Goal: Information Seeking & Learning: Learn about a topic

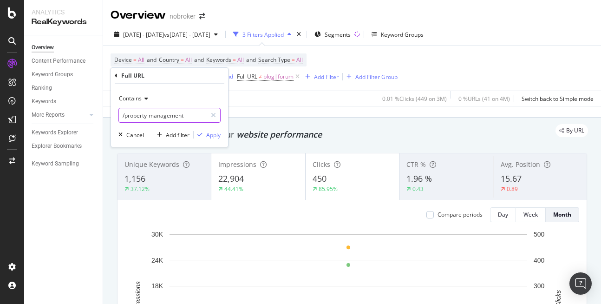
click at [164, 112] on input "/property-management" at bounding box center [163, 115] width 88 height 15
paste input "https://www.nobroker.in/prophub/property-management/property-management-in-bang…"
type input "https://www.nobroker.in/prophub/property-management/property-management-in-bang…"
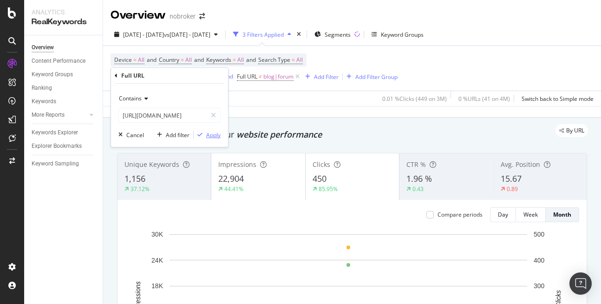
click at [215, 136] on div "Apply" at bounding box center [213, 135] width 14 height 8
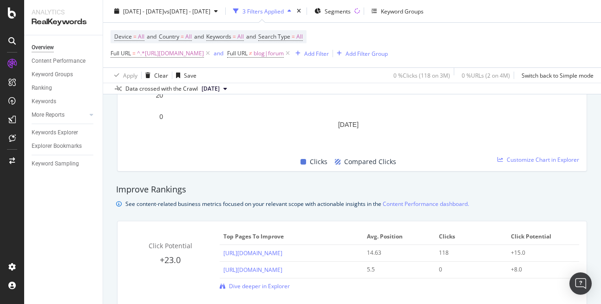
scroll to position [540, 0]
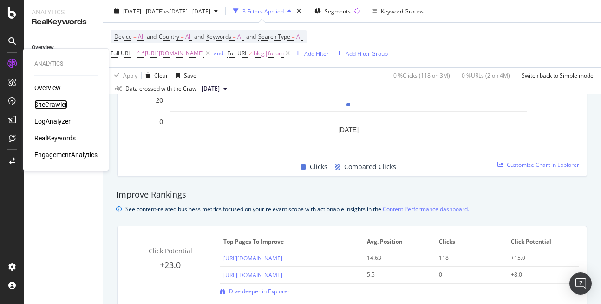
click at [55, 107] on div "SiteCrawler" at bounding box center [50, 104] width 33 height 9
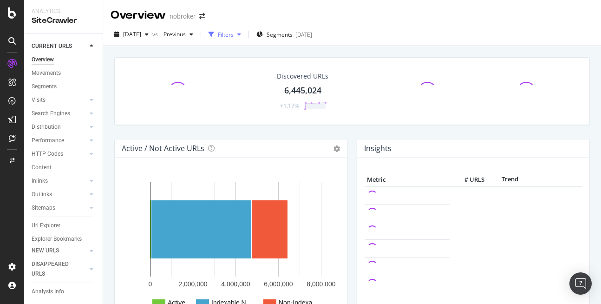
click at [233, 32] on div "Filters" at bounding box center [226, 35] width 16 height 8
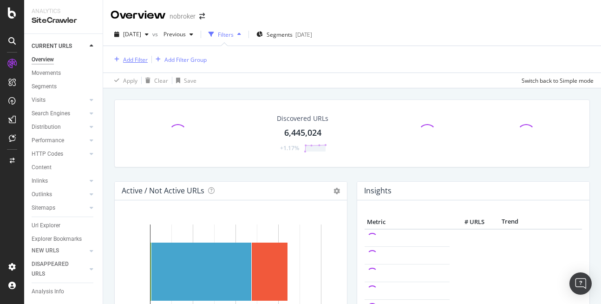
click at [129, 63] on div "Add Filter" at bounding box center [135, 60] width 25 height 8
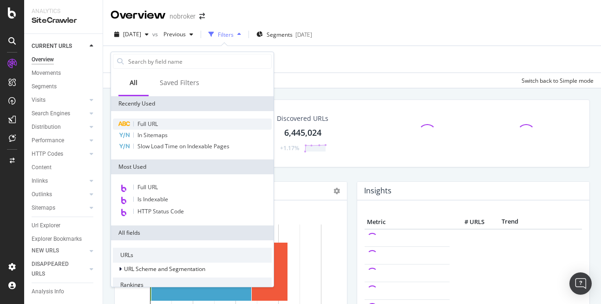
click at [158, 127] on span "Full URL" at bounding box center [147, 124] width 20 height 8
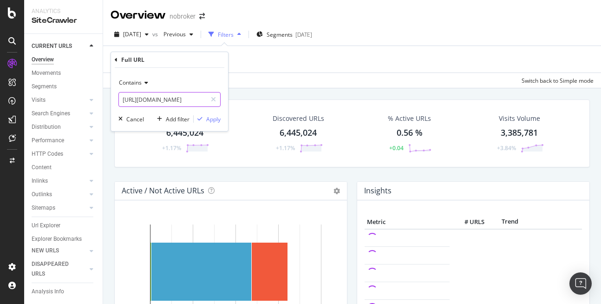
click at [149, 102] on input "https://furniture.nobroker.in/" at bounding box center [163, 99] width 88 height 15
paste input "www.nobroker.in/prophub/property-management/property-management-in-bangalore"
type input "https://www.nobroker.in/prophub/property-management/property-management-in-bang…"
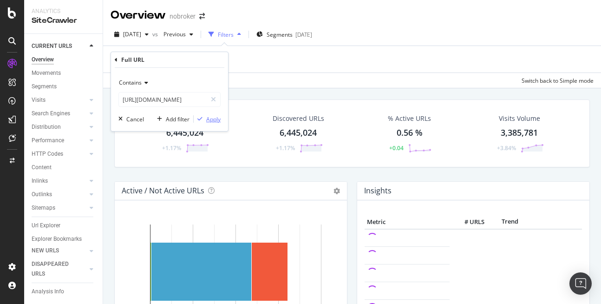
click at [215, 122] on div "Apply" at bounding box center [213, 119] width 14 height 8
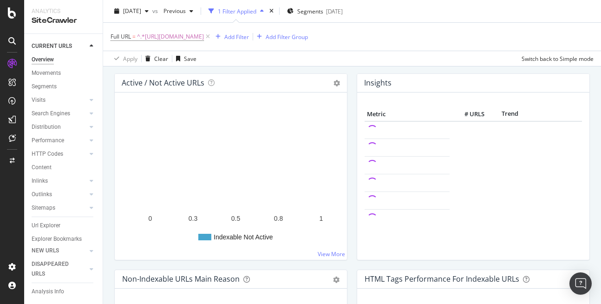
scroll to position [111, 0]
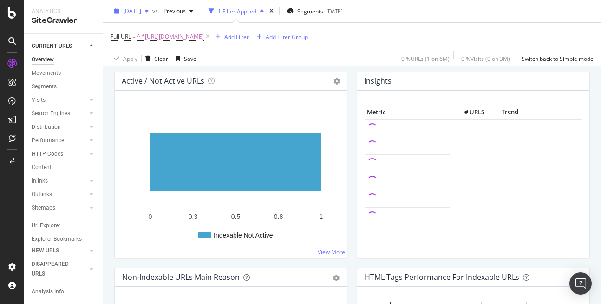
click at [141, 12] on span "[DATE]" at bounding box center [132, 11] width 18 height 8
click at [114, 159] on div "Active / Not Active URLs Chart (by Value) Chart (by Percentage) Table Expand Ex…" at bounding box center [230, 164] width 233 height 187
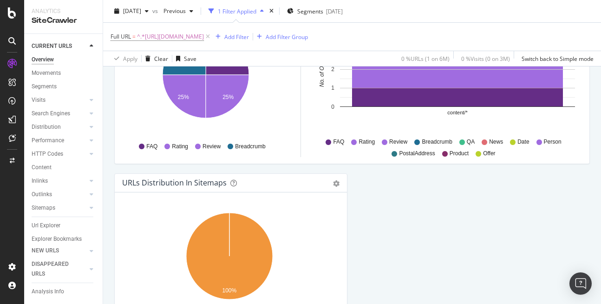
scroll to position [1087, 0]
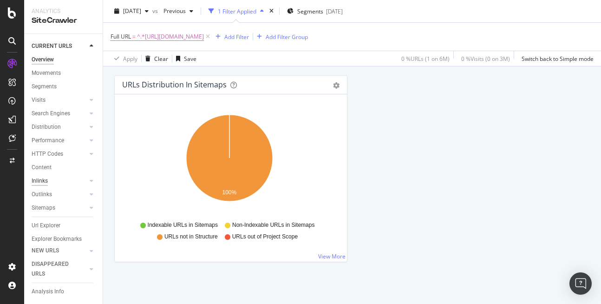
click at [45, 181] on div "Inlinks" at bounding box center [40, 181] width 16 height 10
click at [38, 183] on div "Inlinks" at bounding box center [40, 181] width 16 height 10
click at [38, 182] on div "Inlinks" at bounding box center [40, 181] width 16 height 10
click at [39, 181] on div "Inlinks" at bounding box center [40, 181] width 16 height 10
click at [90, 181] on icon at bounding box center [92, 181] width 4 height 6
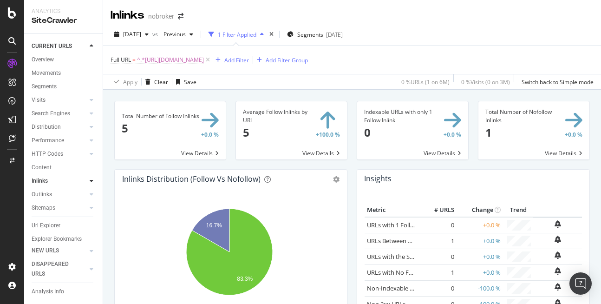
click at [204, 152] on span at bounding box center [170, 130] width 111 height 58
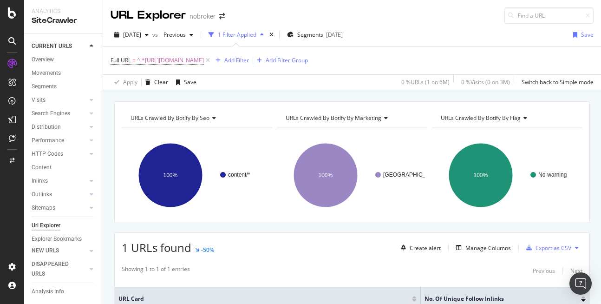
scroll to position [100, 0]
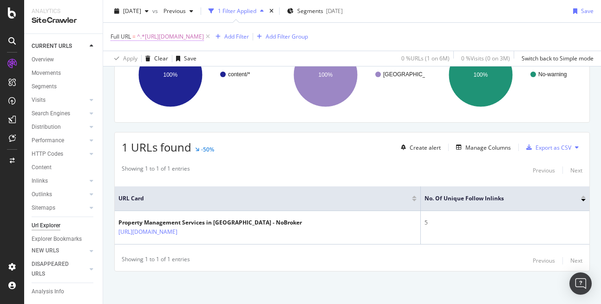
click at [204, 34] on span "^.*https://www.nobroker.in/prophub/property-management/property-management-in-b…" at bounding box center [170, 36] width 67 height 13
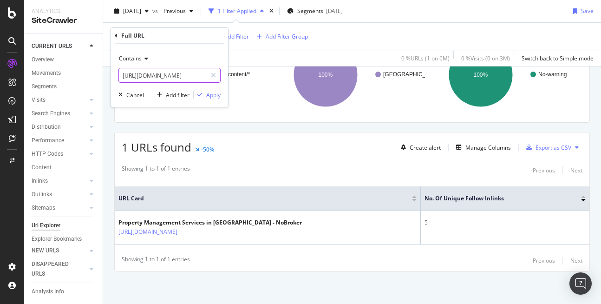
click at [179, 79] on input "https://www.nobroker.in/prophub/property-management/property-management-in-bang…" at bounding box center [163, 75] width 88 height 15
click at [139, 58] on span "Contains" at bounding box center [130, 58] width 23 height 8
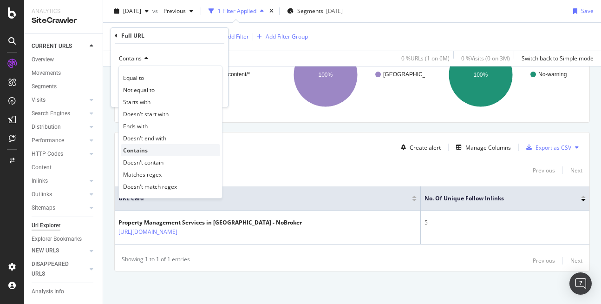
click at [142, 155] on div "Contains" at bounding box center [170, 150] width 99 height 12
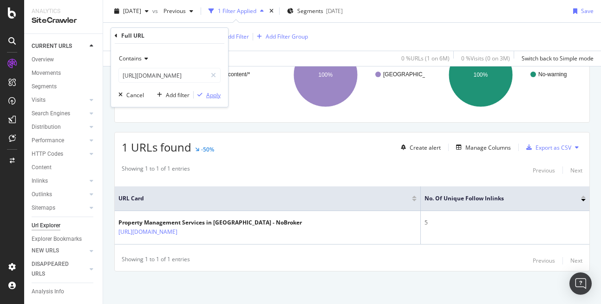
click at [214, 95] on div "Apply" at bounding box center [213, 95] width 14 height 8
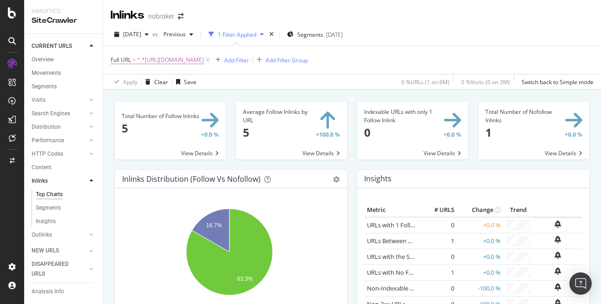
click at [321, 151] on span at bounding box center [291, 130] width 111 height 58
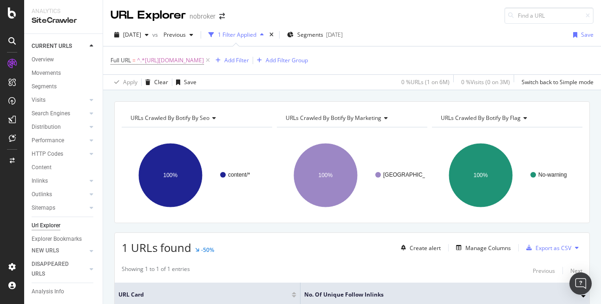
scroll to position [100, 0]
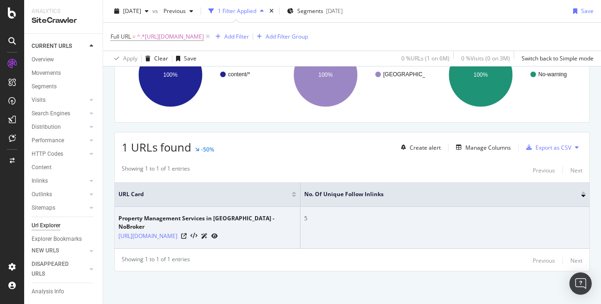
click at [322, 215] on div "5" at bounding box center [444, 218] width 281 height 8
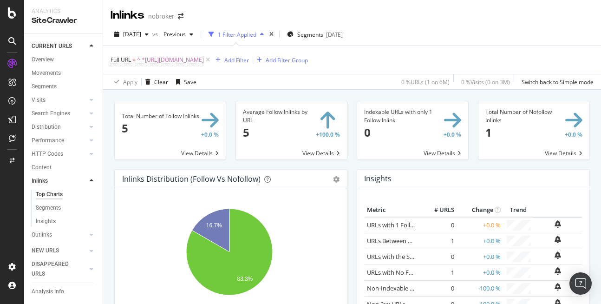
click at [561, 152] on span at bounding box center [533, 130] width 111 height 58
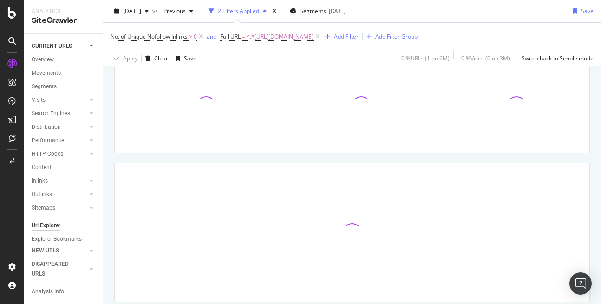
scroll to position [79, 0]
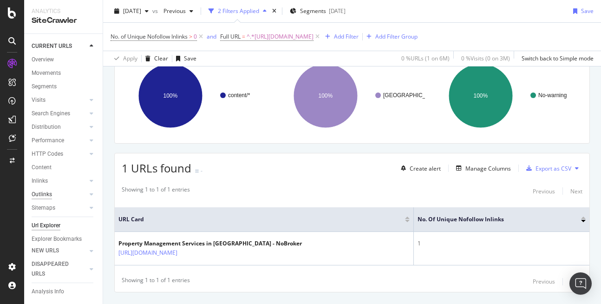
click at [39, 195] on div "Outlinks" at bounding box center [42, 194] width 20 height 10
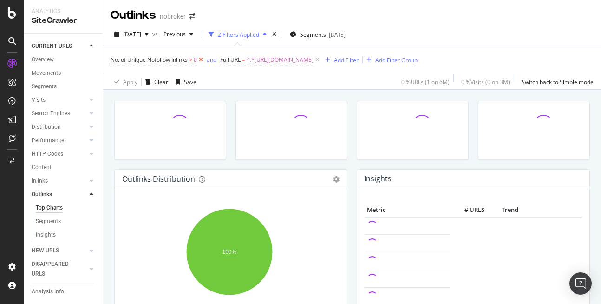
click at [202, 56] on icon at bounding box center [201, 59] width 8 height 9
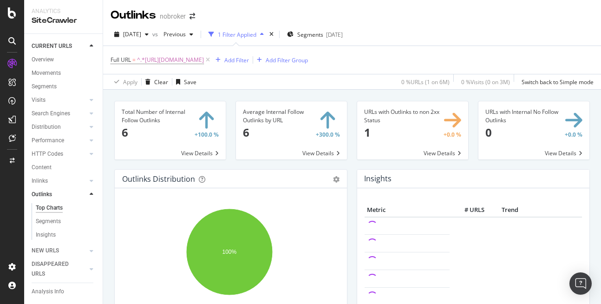
click at [194, 151] on span at bounding box center [170, 130] width 111 height 58
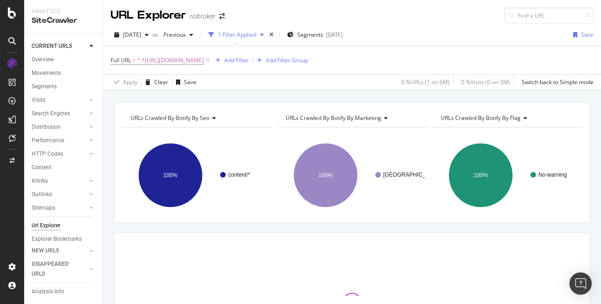
scroll to position [100, 0]
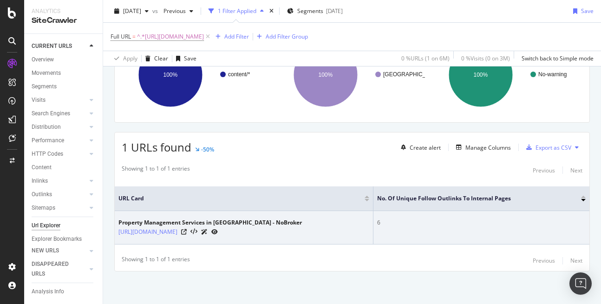
click at [431, 221] on div "6" at bounding box center [481, 222] width 208 height 8
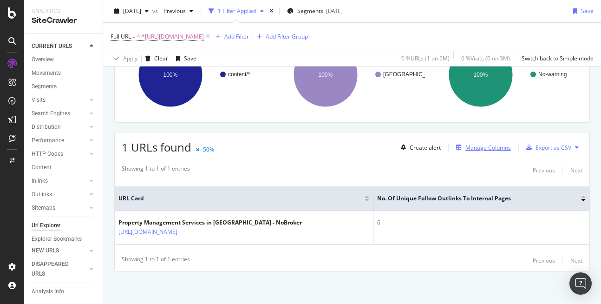
click at [465, 147] on div "Manage Columns" at bounding box center [487, 147] width 45 height 8
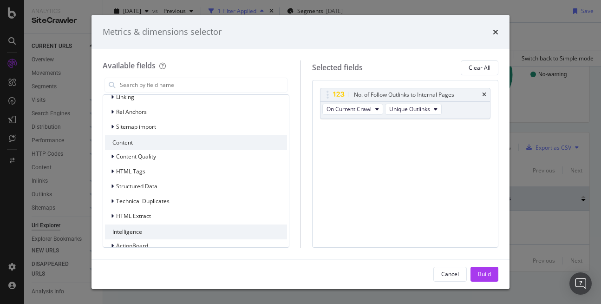
scroll to position [190, 0]
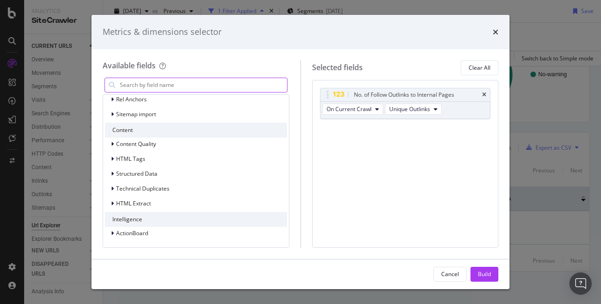
click at [149, 83] on input "modal" at bounding box center [203, 85] width 168 height 14
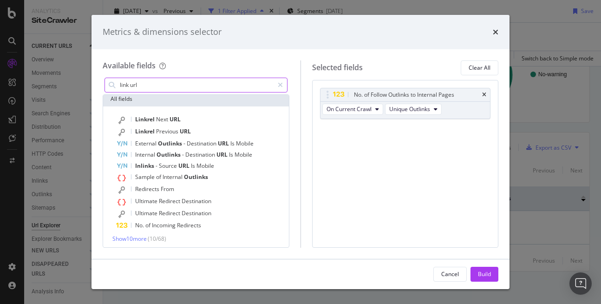
scroll to position [6, 0]
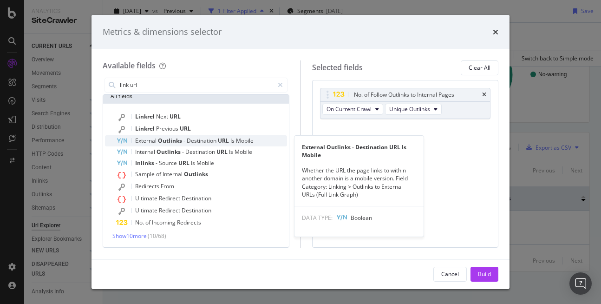
type input "link url"
click at [161, 145] on div "External Outlinks - Destination URL Is Mobile" at bounding box center [201, 140] width 171 height 11
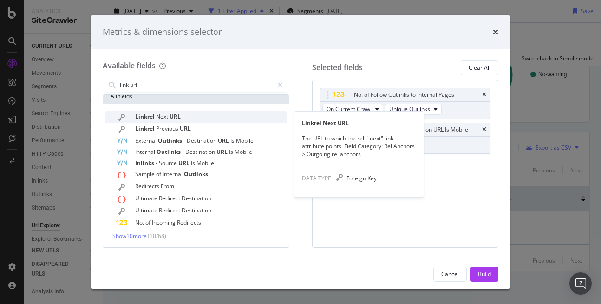
click at [148, 114] on span "Linkrel" at bounding box center [145, 116] width 21 height 8
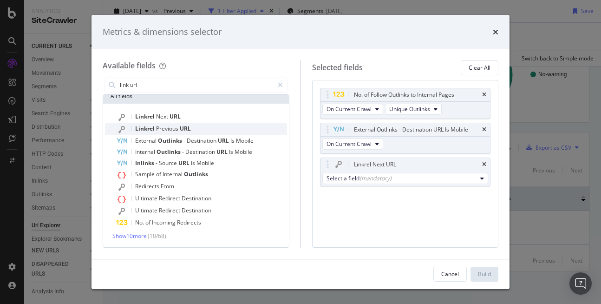
click at [177, 130] on span "Previous" at bounding box center [168, 128] width 24 height 8
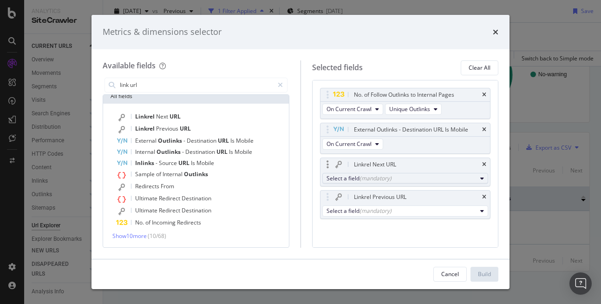
click at [364, 180] on div "(mandatory)" at bounding box center [375, 178] width 32 height 8
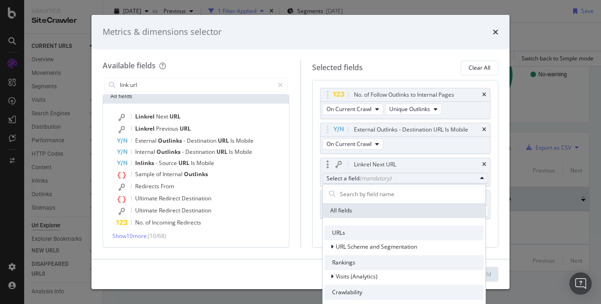
click at [351, 234] on div "URLs" at bounding box center [403, 232] width 159 height 15
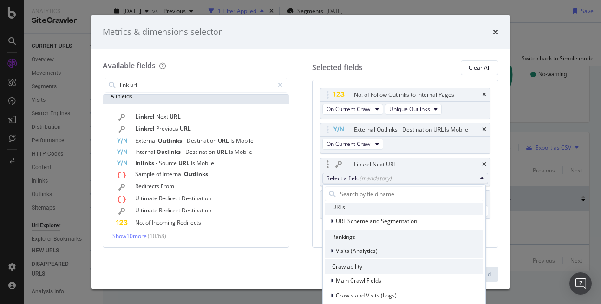
scroll to position [74, 0]
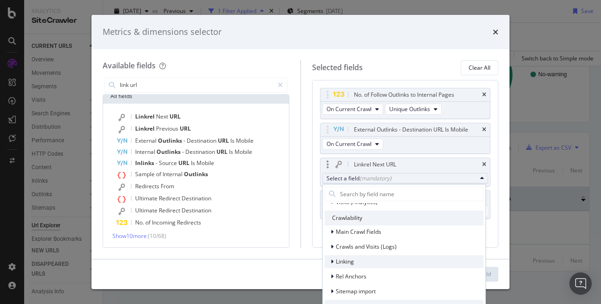
click at [345, 256] on div "Linking" at bounding box center [403, 261] width 159 height 13
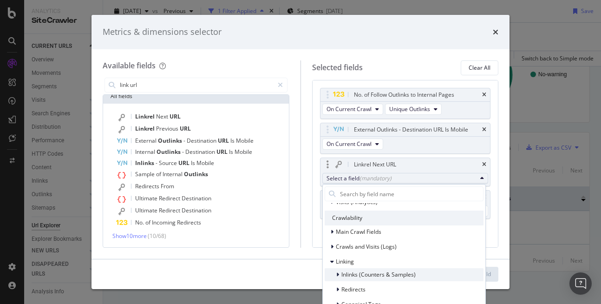
click at [343, 268] on div "Inlinks (Counters & Samples)" at bounding box center [403, 274] width 159 height 13
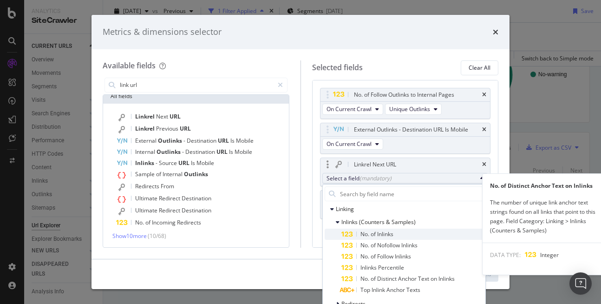
scroll to position [131, 0]
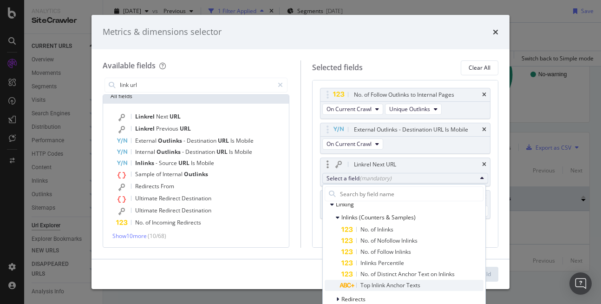
click at [371, 290] on div "Top Inlink Anchor Texts" at bounding box center [380, 284] width 79 height 11
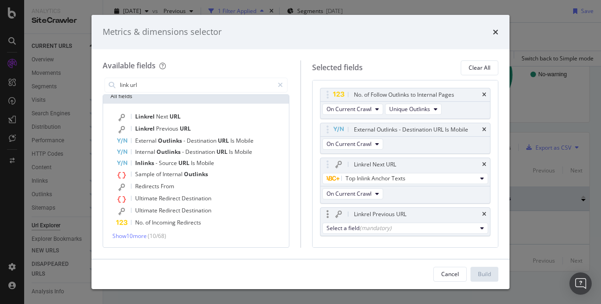
click at [474, 213] on div "Linkrel Previous URL" at bounding box center [405, 213] width 170 height 13
click at [482, 215] on icon "times" at bounding box center [484, 214] width 4 height 6
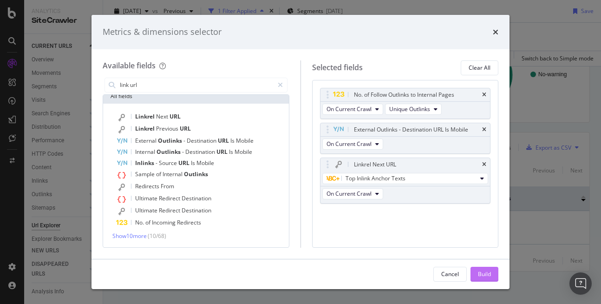
click at [483, 273] on div "Build" at bounding box center [484, 274] width 13 height 8
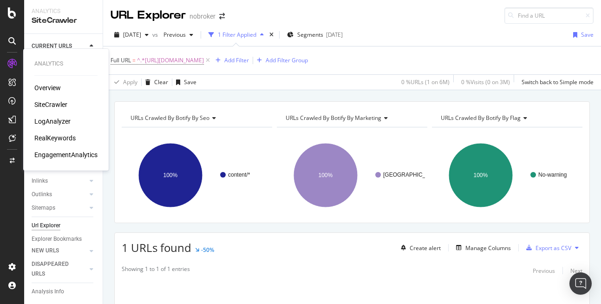
click at [63, 124] on div "LogAnalyzer" at bounding box center [52, 120] width 36 height 9
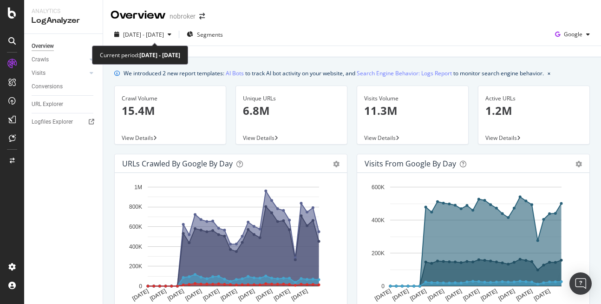
click at [174, 43] on div "2025 Jul. 20th - Aug. 18th Segments Google" at bounding box center [352, 36] width 498 height 19
click at [164, 32] on span "2025 Jul. 20th - Aug. 18th" at bounding box center [143, 35] width 41 height 8
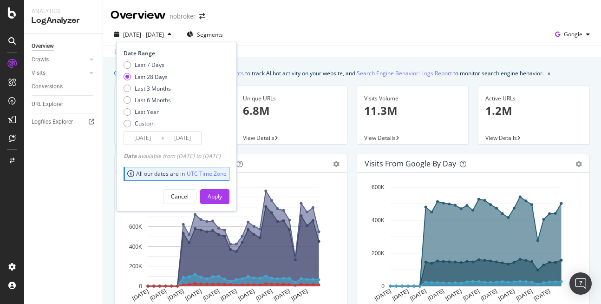
click at [274, 35] on div "2025 Jul. 20th - Aug. 18th Segments Date Range Last 7 Days Last 28 Days Last 3 …" at bounding box center [352, 36] width 498 height 19
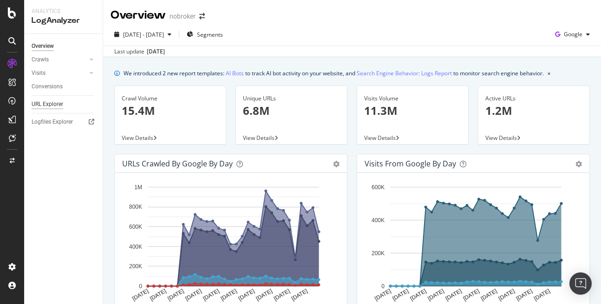
click at [44, 106] on div "URL Explorer" at bounding box center [48, 104] width 32 height 10
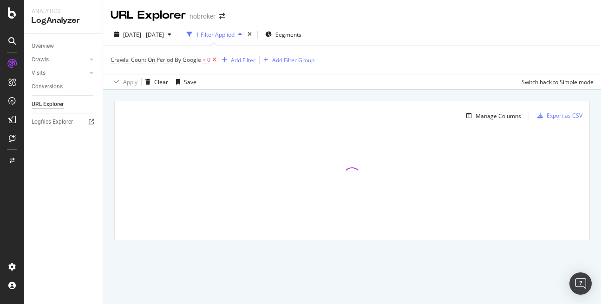
click at [213, 62] on icon at bounding box center [214, 59] width 8 height 9
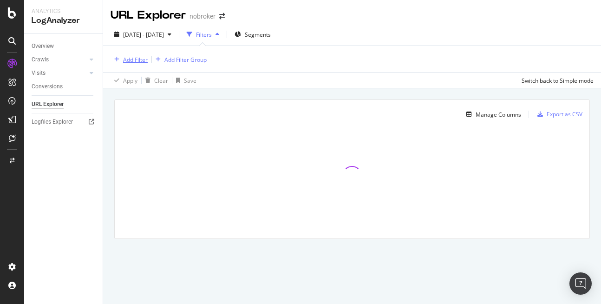
click at [124, 65] on div "Add Filter" at bounding box center [128, 59] width 37 height 10
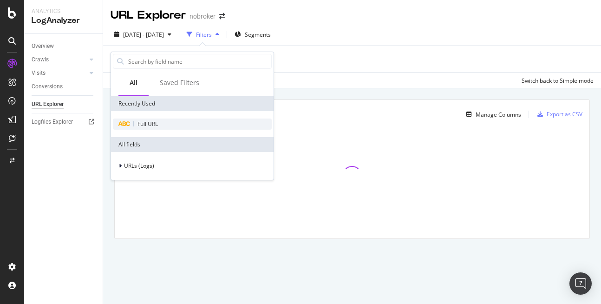
click at [149, 123] on span "Full URL" at bounding box center [147, 124] width 20 height 8
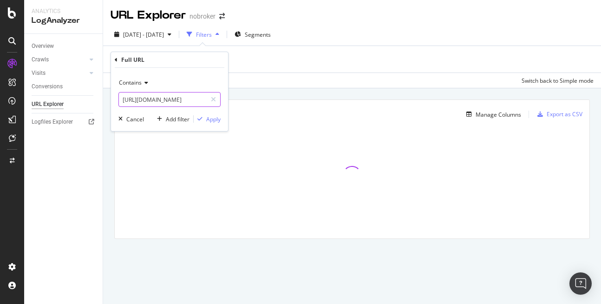
click at [166, 100] on input "https://furniture.nobroker.in/" at bounding box center [163, 99] width 88 height 15
paste input "https://www.nobroker.in/prophub/property-management/property-management-in-bang…"
type input "https://www.nobroker.in/prophub/property-management/property-management-in-bang…"
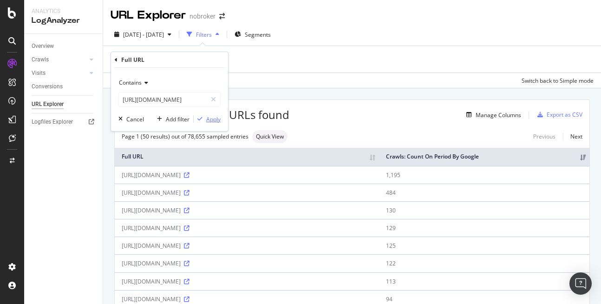
scroll to position [0, 0]
click at [199, 119] on icon "button" at bounding box center [199, 119] width 5 height 6
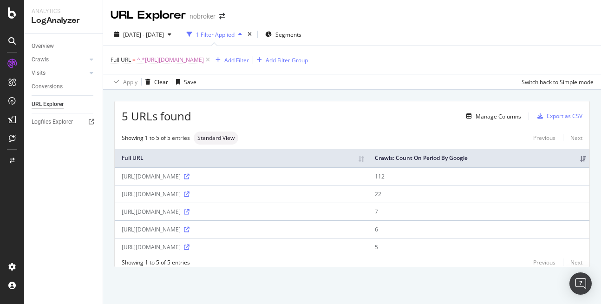
scroll to position [26, 0]
click at [189, 191] on icon at bounding box center [187, 194] width 6 height 6
click at [153, 243] on div "https://www.nobroker.in/prophub/property-management/property-management-in-bang…" at bounding box center [241, 247] width 239 height 8
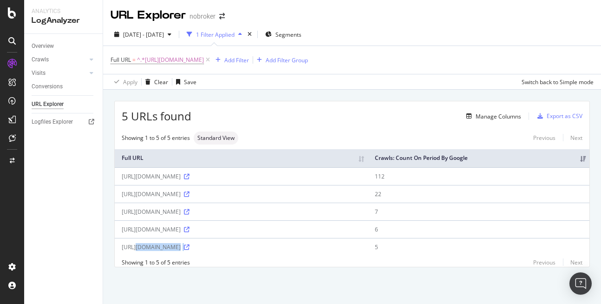
click at [153, 243] on div "https://www.nobroker.in/prophub/property-management/property-management-in-bang…" at bounding box center [241, 247] width 239 height 8
copy div "https://www.nobroker.in/prophub/property-management/property-management-in-bang…"
